Goal: Task Accomplishment & Management: Manage account settings

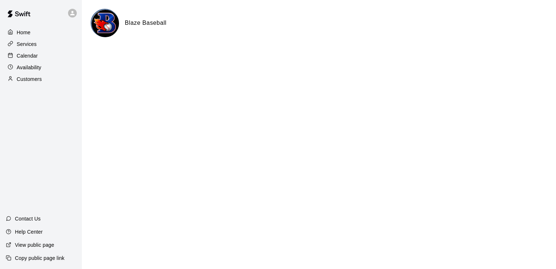
click at [40, 61] on div "Calendar" at bounding box center [41, 55] width 70 height 11
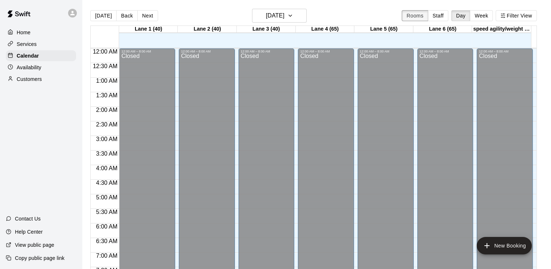
scroll to position [448, 0]
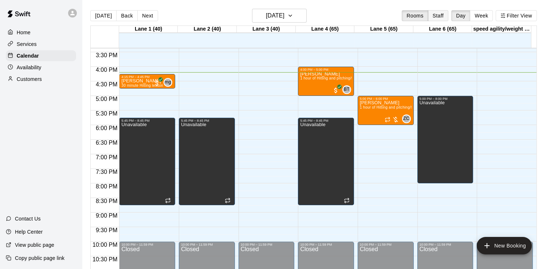
click at [448, 18] on button "Staff" at bounding box center [438, 15] width 21 height 11
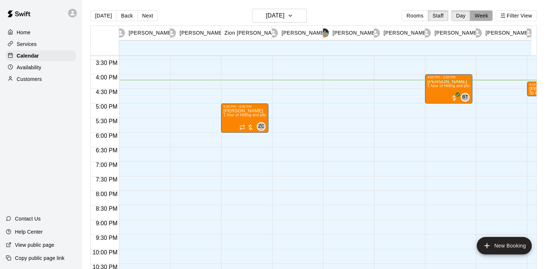
click at [492, 15] on button "Week" at bounding box center [481, 15] width 23 height 11
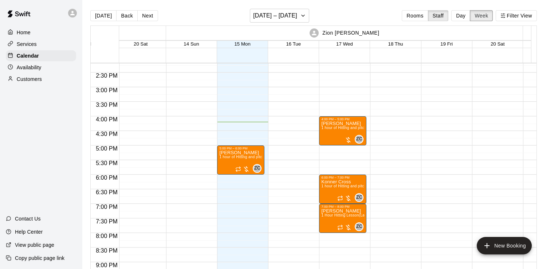
scroll to position [0, 0]
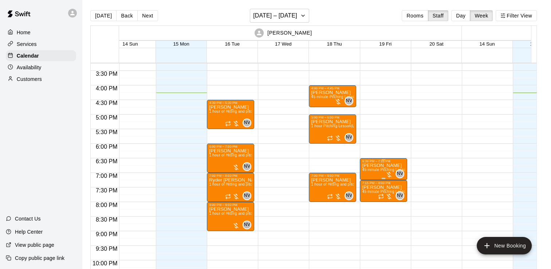
click at [390, 165] on p "[PERSON_NAME]" at bounding box center [383, 165] width 43 height 0
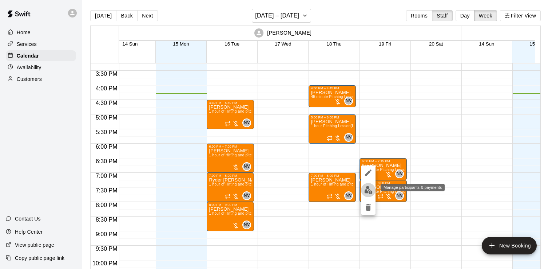
click at [372, 189] on img "edit" at bounding box center [369, 190] width 8 height 8
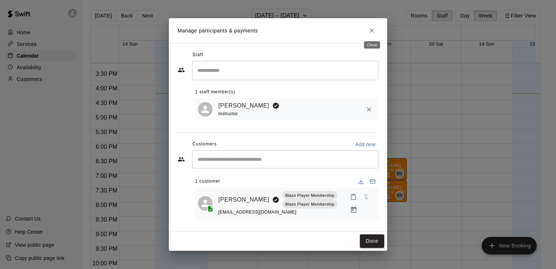
click at [370, 30] on icon "Close" at bounding box center [372, 30] width 7 height 7
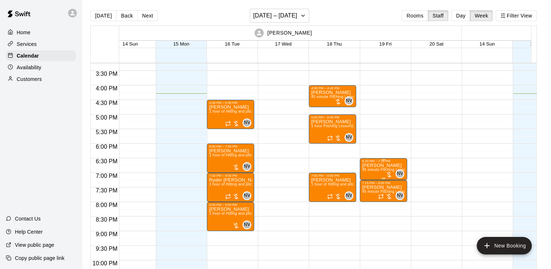
click at [377, 165] on p "[PERSON_NAME]" at bounding box center [383, 165] width 43 height 0
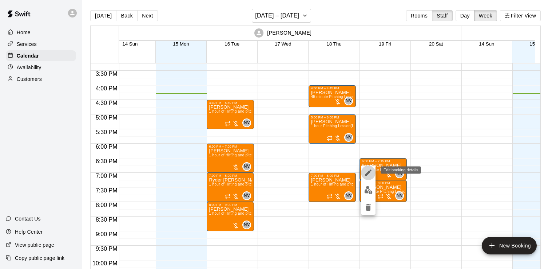
click at [374, 177] on button "edit" at bounding box center [368, 172] width 15 height 15
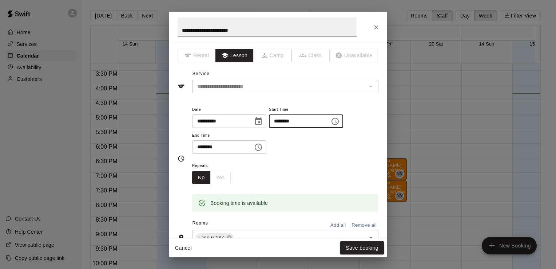
click at [310, 120] on input "********" at bounding box center [297, 120] width 56 height 13
click at [325, 125] on input "********" at bounding box center [297, 120] width 56 height 13
click at [263, 145] on icon "Choose time, selected time is 7:15 PM" at bounding box center [258, 147] width 9 height 9
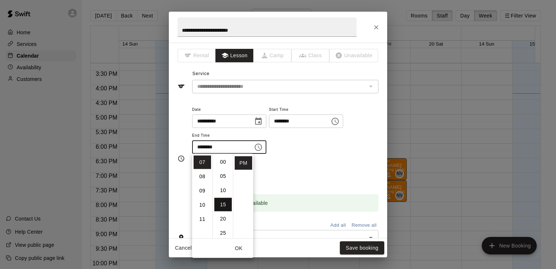
click at [215, 164] on li "00" at bounding box center [222, 161] width 17 height 13
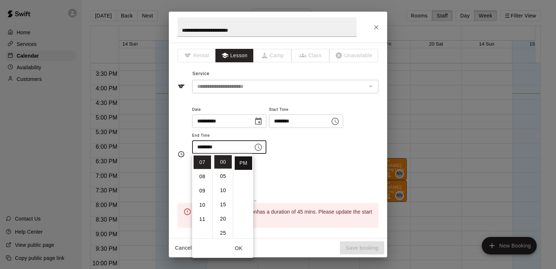
type input "********"
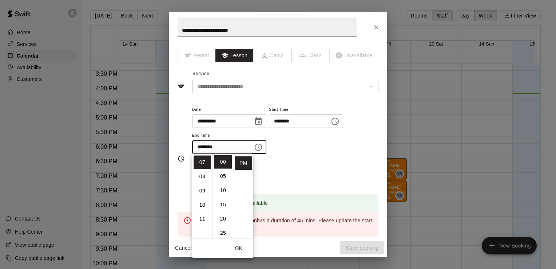
click at [306, 162] on div "Repeats No Yes" at bounding box center [285, 172] width 186 height 23
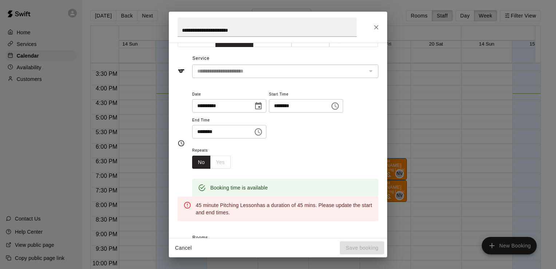
scroll to position [17, 0]
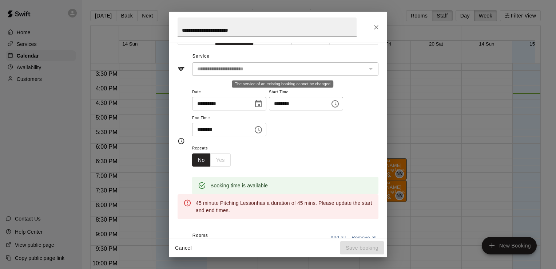
click at [320, 74] on div "**********" at bounding box center [285, 68] width 186 height 13
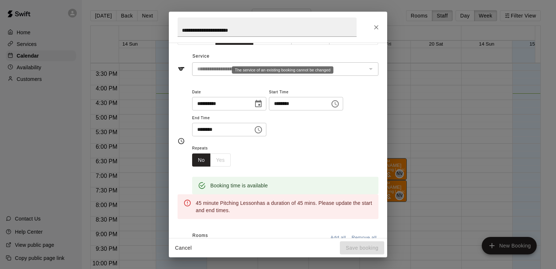
scroll to position [39, 0]
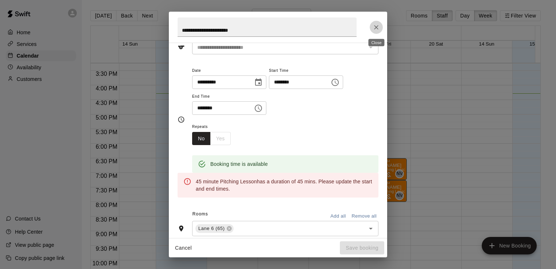
click at [377, 25] on icon "Close" at bounding box center [376, 27] width 7 height 7
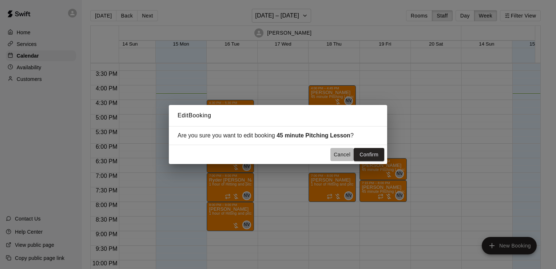
click at [339, 157] on button "Cancel" at bounding box center [342, 154] width 23 height 13
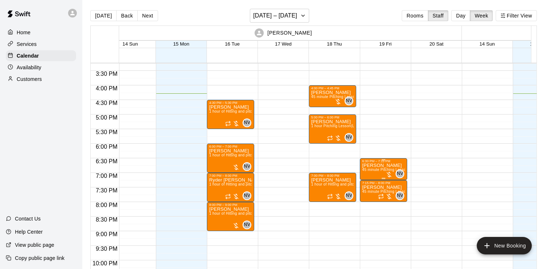
click at [385, 172] on span "45 minute Pitching Lesson (Lane 6 (65))" at bounding box center [396, 170] width 68 height 4
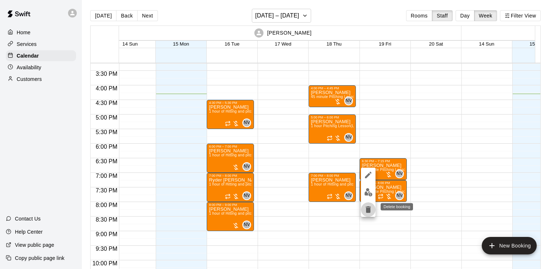
click at [373, 208] on button "delete" at bounding box center [368, 209] width 15 height 15
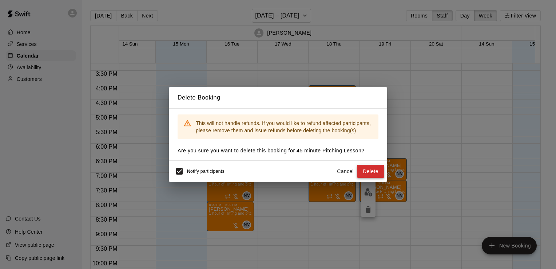
click at [364, 167] on button "Delete" at bounding box center [370, 171] width 27 height 13
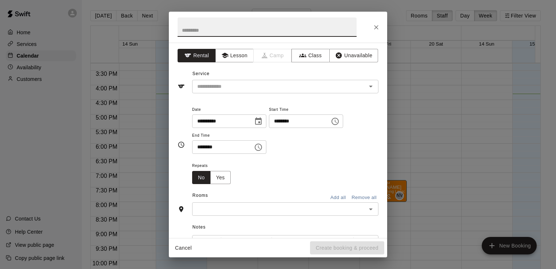
click at [340, 124] on icon "Choose time, selected time is 6:45 PM" at bounding box center [335, 121] width 9 height 9
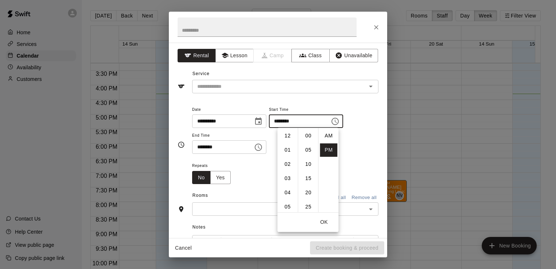
scroll to position [13, 0]
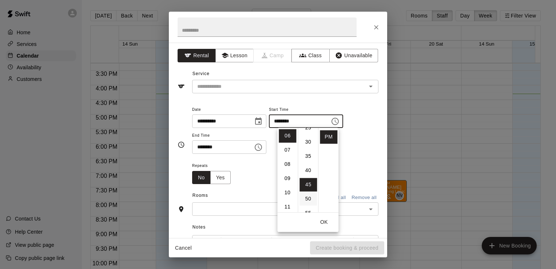
click at [311, 143] on li "30" at bounding box center [308, 141] width 17 height 13
type input "********"
click at [261, 149] on button "Choose time, selected time is 7:15 PM" at bounding box center [258, 147] width 15 height 15
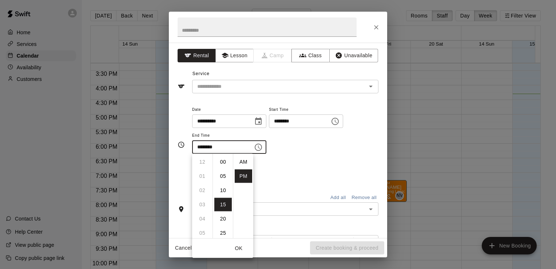
scroll to position [13, 0]
click at [226, 163] on li "00" at bounding box center [222, 161] width 17 height 13
type input "********"
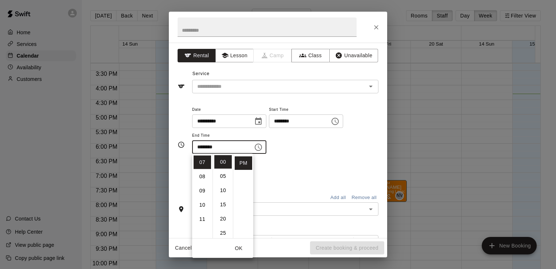
click at [291, 162] on div "Repeats No Yes" at bounding box center [285, 172] width 186 height 23
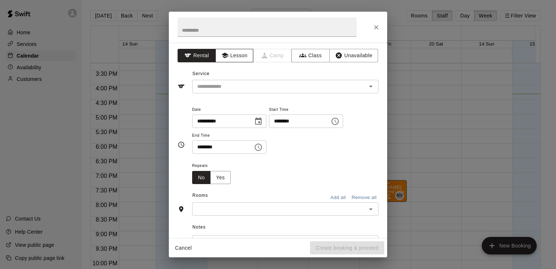
click at [235, 50] on button "Lesson" at bounding box center [235, 55] width 38 height 13
click at [235, 84] on input "text" at bounding box center [274, 86] width 161 height 9
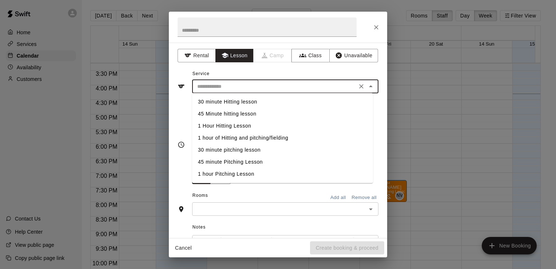
click at [241, 150] on li "30 minute pitching lesson" at bounding box center [282, 150] width 181 height 12
type input "**********"
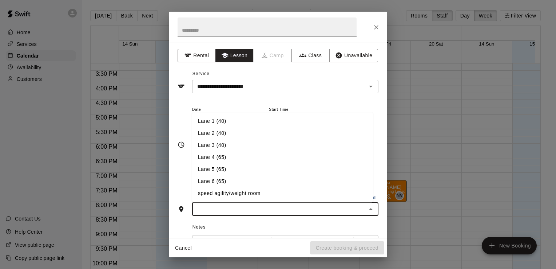
click at [312, 213] on input "text" at bounding box center [279, 208] width 170 height 9
click at [275, 186] on li "Lane 6 (65)" at bounding box center [282, 182] width 181 height 12
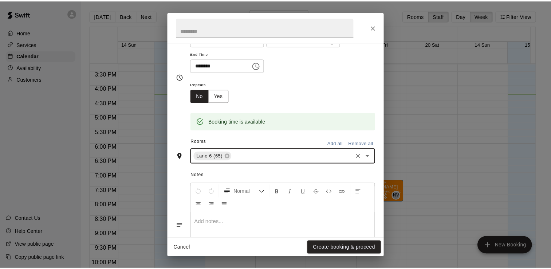
scroll to position [124, 0]
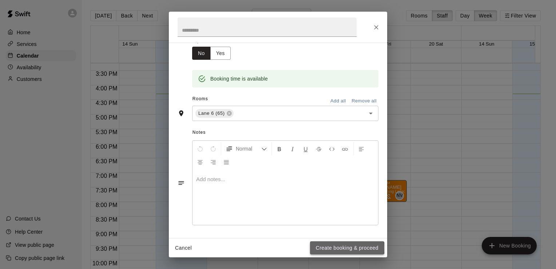
click at [331, 248] on button "Create booking & proceed" at bounding box center [347, 247] width 74 height 13
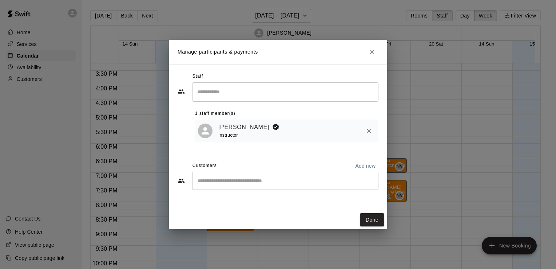
click at [306, 187] on div "​" at bounding box center [285, 181] width 186 height 18
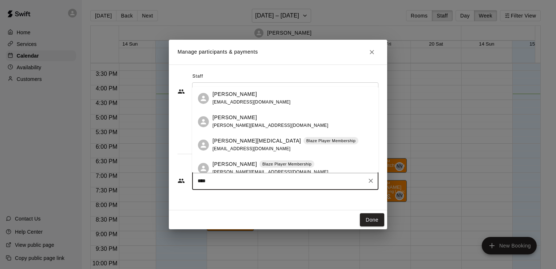
type input "*****"
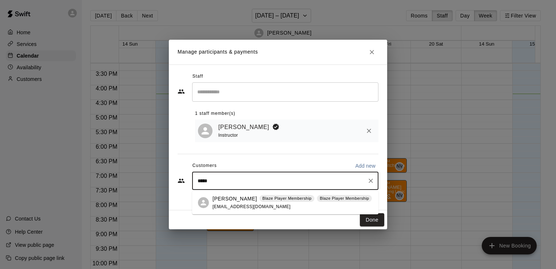
click at [240, 200] on p "[PERSON_NAME]" at bounding box center [235, 199] width 44 height 8
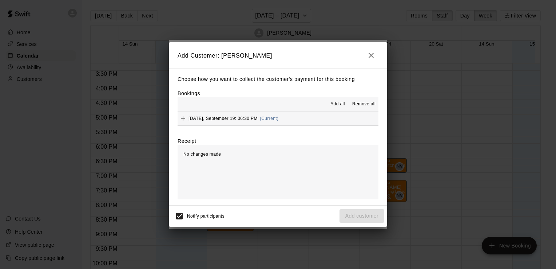
click at [337, 102] on span "Add all" at bounding box center [338, 104] width 15 height 7
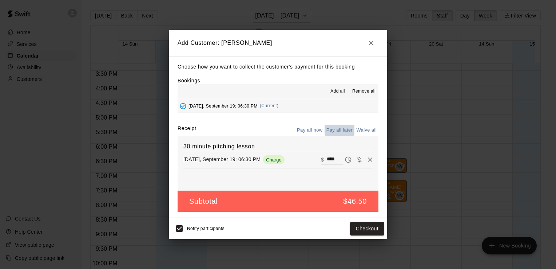
click at [342, 127] on button "Pay all later" at bounding box center [340, 130] width 30 height 11
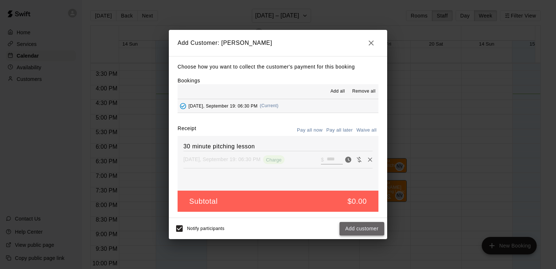
click at [351, 235] on button "Add customer" at bounding box center [362, 228] width 45 height 13
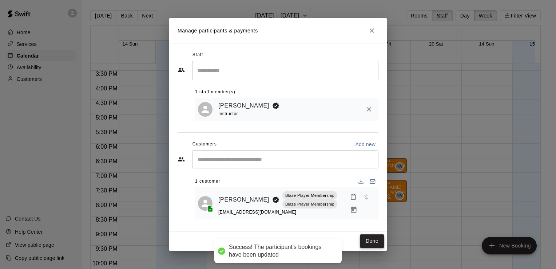
click at [371, 238] on button "Done" at bounding box center [372, 240] width 24 height 13
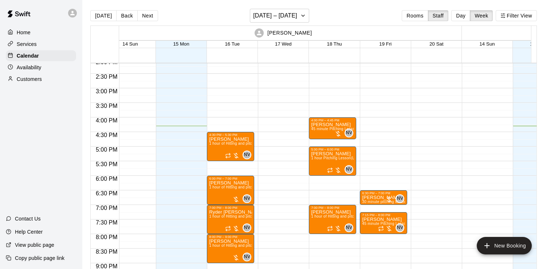
scroll to position [414, 14]
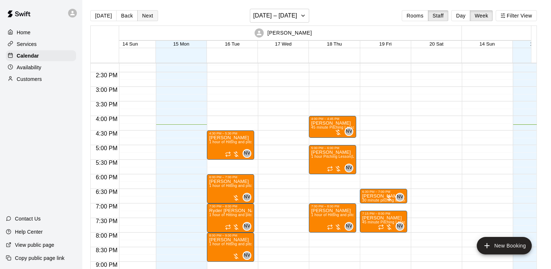
click at [150, 20] on button "Next" at bounding box center [147, 15] width 20 height 11
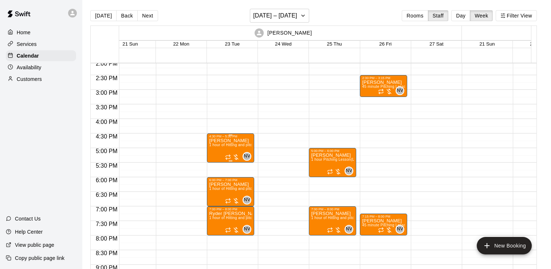
scroll to position [412, 14]
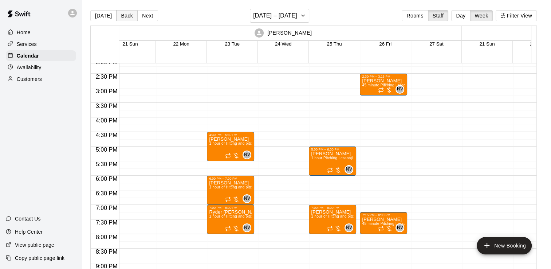
click at [123, 17] on button "Back" at bounding box center [126, 15] width 21 height 11
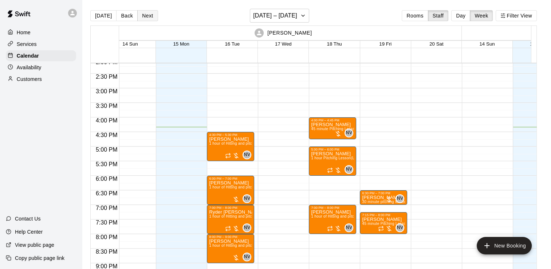
click at [146, 17] on button "Next" at bounding box center [147, 15] width 20 height 11
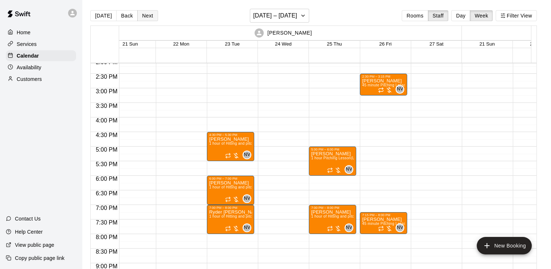
click at [143, 17] on button "Next" at bounding box center [147, 15] width 20 height 11
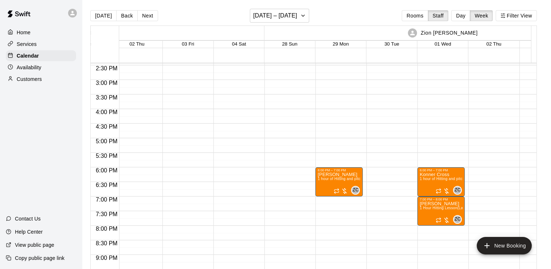
scroll to position [421, 578]
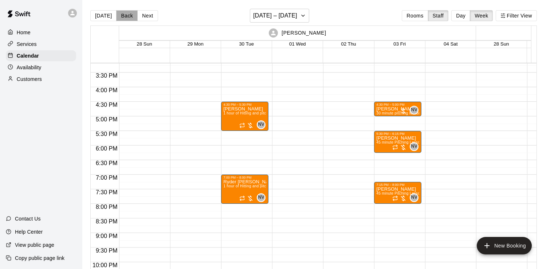
click at [123, 20] on button "Back" at bounding box center [126, 15] width 21 height 11
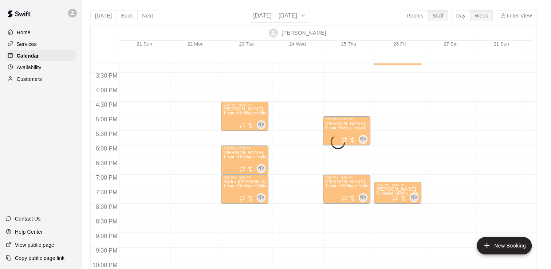
click at [123, 19] on button "Back" at bounding box center [126, 15] width 21 height 11
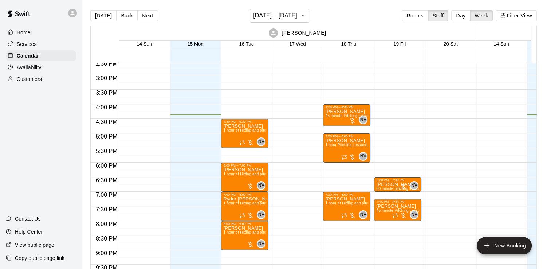
scroll to position [426, 0]
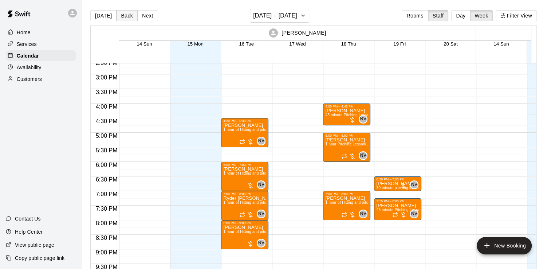
click at [124, 13] on button "Back" at bounding box center [126, 15] width 21 height 11
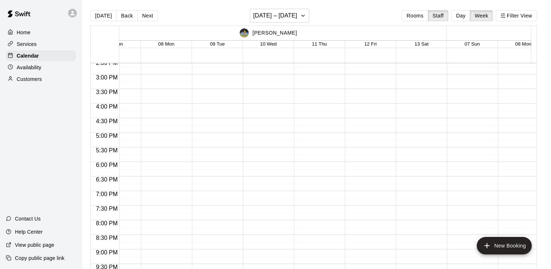
scroll to position [0, 1470]
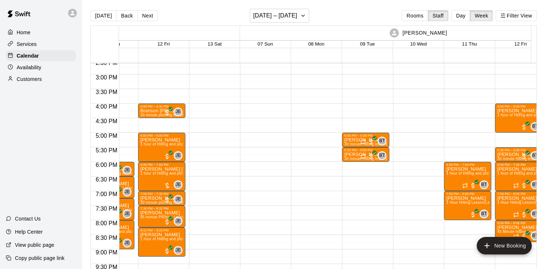
click at [144, 18] on button "Next" at bounding box center [147, 15] width 20 height 11
